Goal: Communication & Community: Answer question/provide support

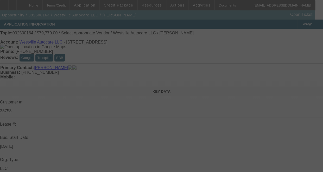
click at [296, 77] on div at bounding box center [161, 86] width 323 height 172
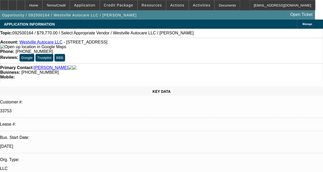
select select "0"
select select "2"
select select "0.1"
select select "1"
select select "2"
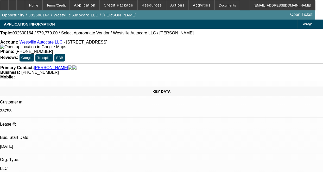
select select "4"
radio input "true"
type textarea "C"
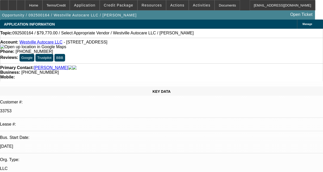
scroll to position [5, 0]
type textarea "THIS IS A FAIRLY NEW CONTRACT. ON ONGONG ACH. NOT ENOUGH HISTORY HAS BEEN ESTAB…"
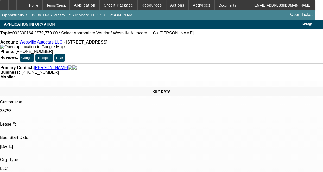
radio input "true"
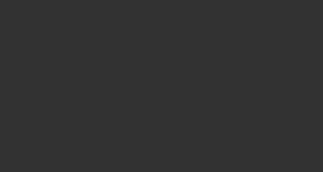
scroll to position [0, 0]
